Goal: Information Seeking & Learning: Understand process/instructions

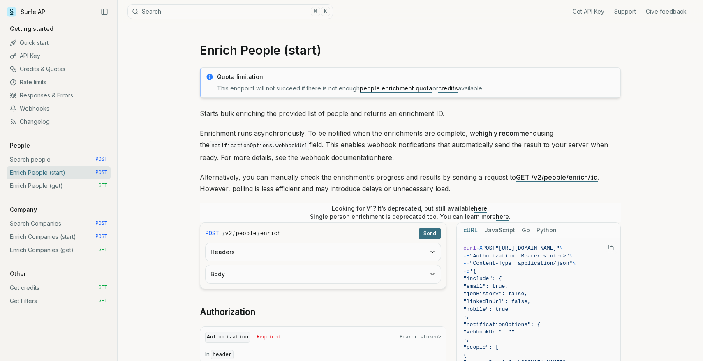
click at [261, 270] on button "Body" at bounding box center [323, 274] width 235 height 18
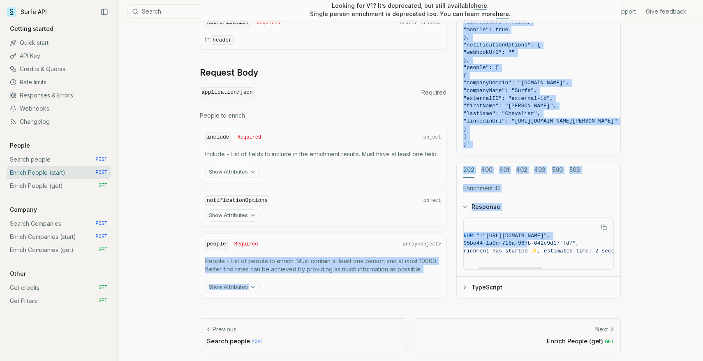
scroll to position [0, 201]
drag, startPoint x: 580, startPoint y: 245, endPoint x: 504, endPoint y: 245, distance: 76.0
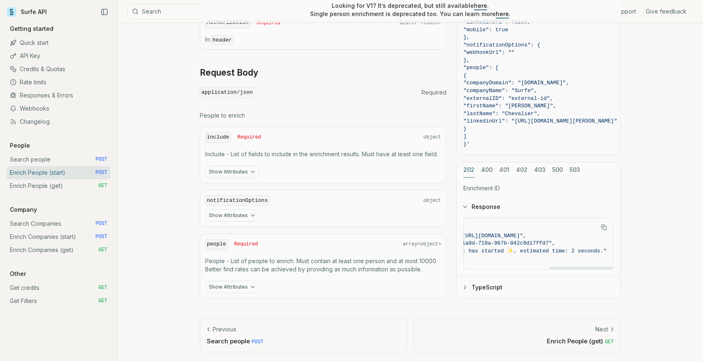
drag, startPoint x: 501, startPoint y: 245, endPoint x: 494, endPoint y: 245, distance: 7.0
click at [501, 245] on span ""enrichmentID" : "0195be44-1a0d-718a-967b-042c9d17ffd7" ," at bounding box center [494, 244] width 225 height 8
click at [492, 250] on span ""Your enrichment has started ✨, estimated time: 2 seconds."" at bounding box center [510, 251] width 192 height 6
click at [36, 172] on link "Enrich People (start) POST" at bounding box center [59, 172] width 104 height 13
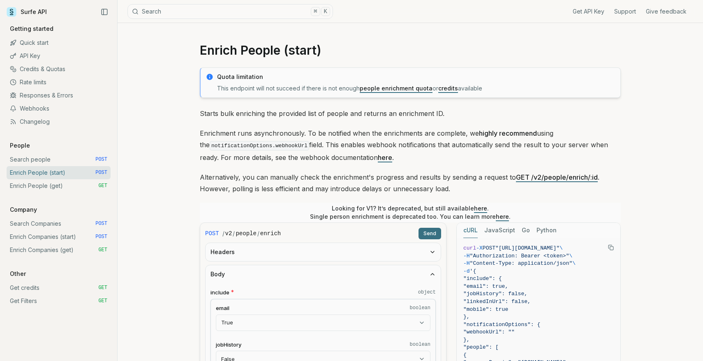
click at [36, 183] on link "Enrich People (get) GET" at bounding box center [59, 185] width 104 height 13
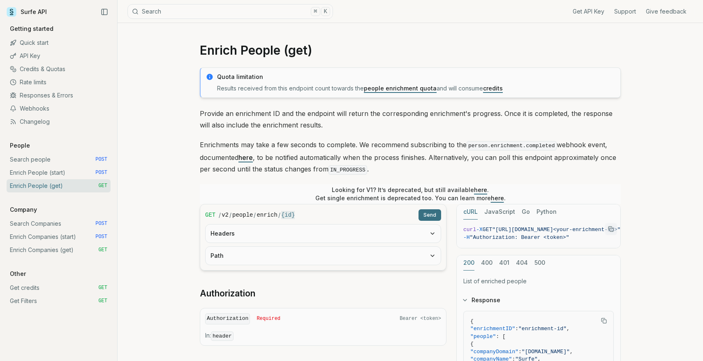
click at [263, 252] on button "Path" at bounding box center [323, 256] width 235 height 18
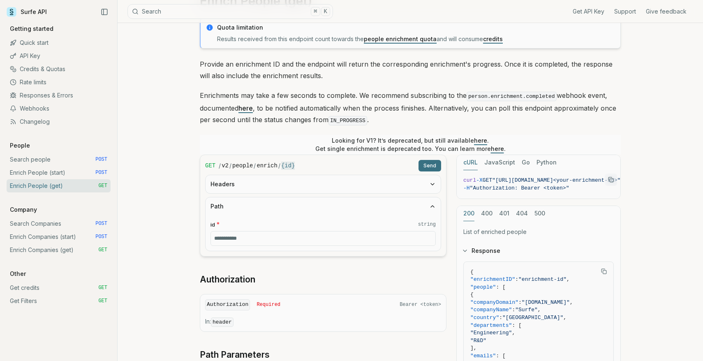
click at [58, 174] on link "Enrich People (start) POST" at bounding box center [59, 172] width 104 height 13
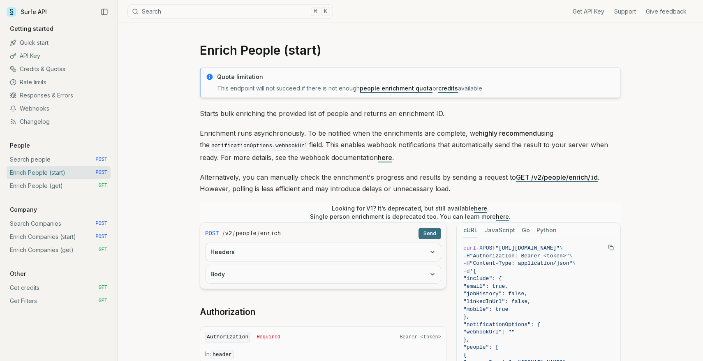
click at [57, 185] on link "Enrich People (get) GET" at bounding box center [59, 185] width 104 height 13
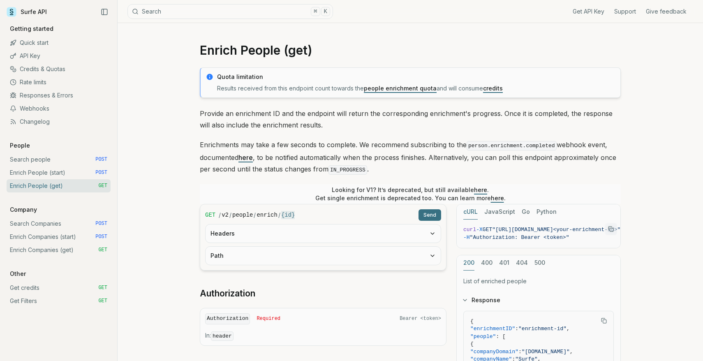
drag, startPoint x: 308, startPoint y: 222, endPoint x: 300, endPoint y: 229, distance: 10.5
click at [308, 222] on form "GET / v2 / people / enrich / {id} Send Headers Path" at bounding box center [323, 237] width 247 height 67
click at [300, 229] on button "Headers" at bounding box center [323, 233] width 235 height 18
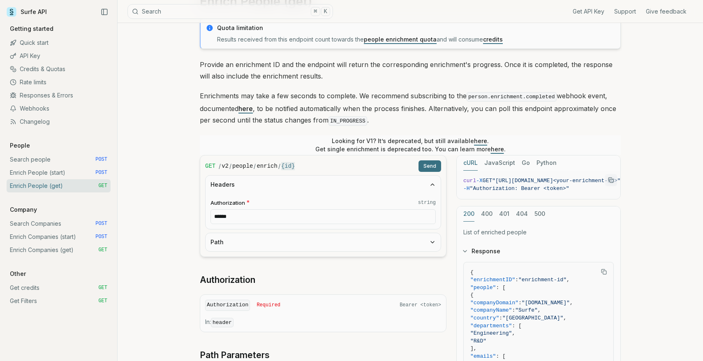
scroll to position [52, 0]
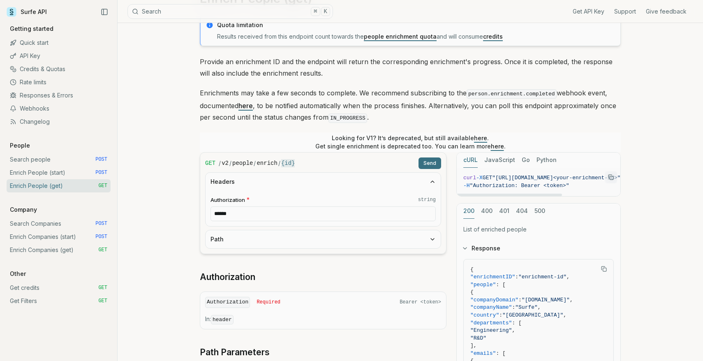
click at [610, 176] on icon "Copy Text" at bounding box center [611, 177] width 6 height 6
